Goal: Task Accomplishment & Management: Manage account settings

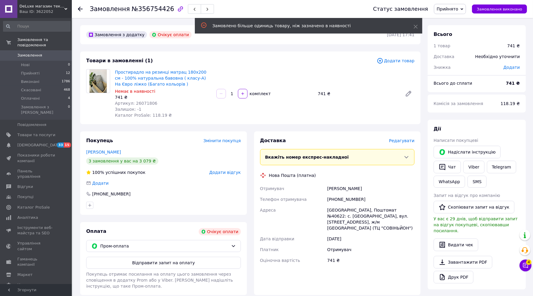
click at [33, 53] on span "Замовлення" at bounding box center [29, 55] width 25 height 5
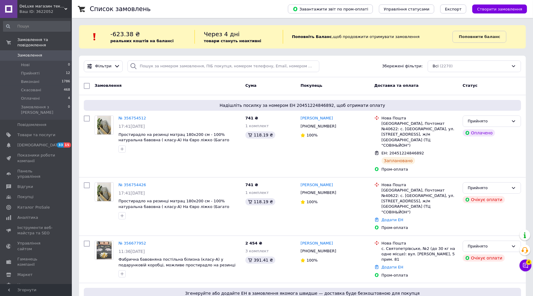
click at [148, 119] on icon at bounding box center [150, 118] width 4 height 4
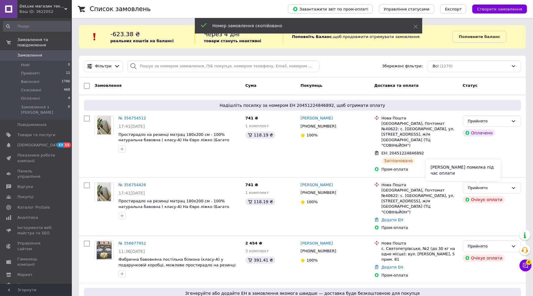
click at [489, 177] on div "[PERSON_NAME] помилка під час оплати" at bounding box center [463, 171] width 75 height 22
drag, startPoint x: 495, startPoint y: 175, endPoint x: 498, endPoint y: 175, distance: 3.1
click at [494, 175] on div "[PERSON_NAME] помилка під час оплати" at bounding box center [463, 171] width 75 height 22
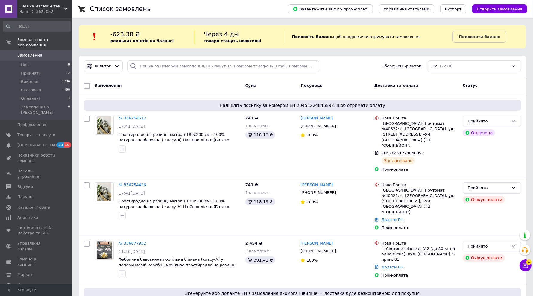
click at [513, 182] on div "Прийнято" at bounding box center [492, 188] width 58 height 12
click at [488, 206] on li "Скасовано" at bounding box center [492, 211] width 58 height 11
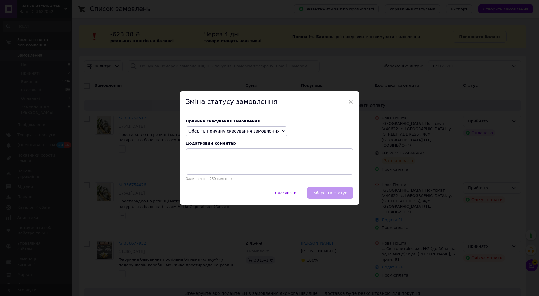
click at [214, 130] on span "Оберіть причину скасування замовлення" at bounding box center [233, 131] width 91 height 5
click at [223, 157] on li "Оплата не надійшла" at bounding box center [236, 159] width 101 height 8
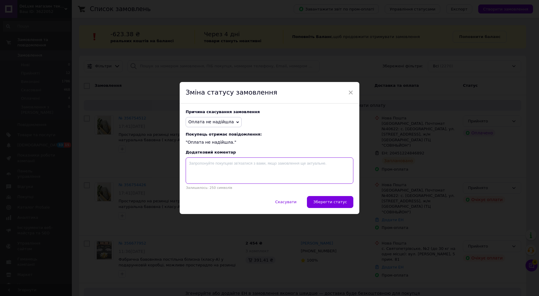
click at [230, 171] on textarea at bounding box center [270, 170] width 168 height 26
click at [335, 204] on span "Зберегти статус" at bounding box center [330, 202] width 34 height 4
